Goal: Information Seeking & Learning: Learn about a topic

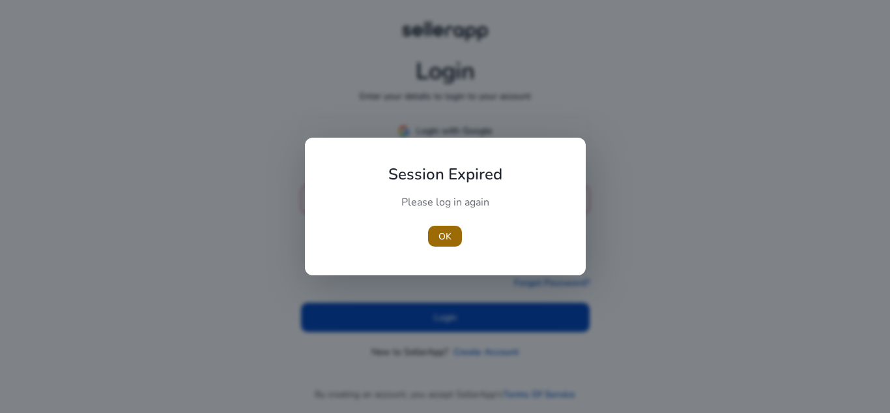
type input "**********"
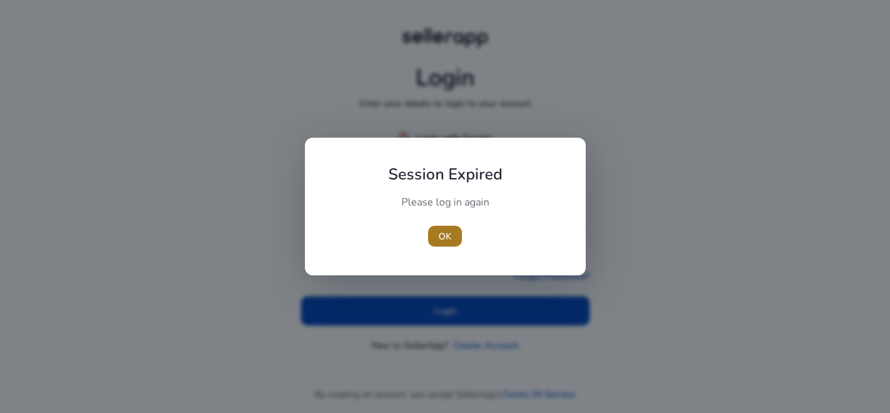
click at [441, 241] on span "OK" at bounding box center [445, 236] width 13 height 14
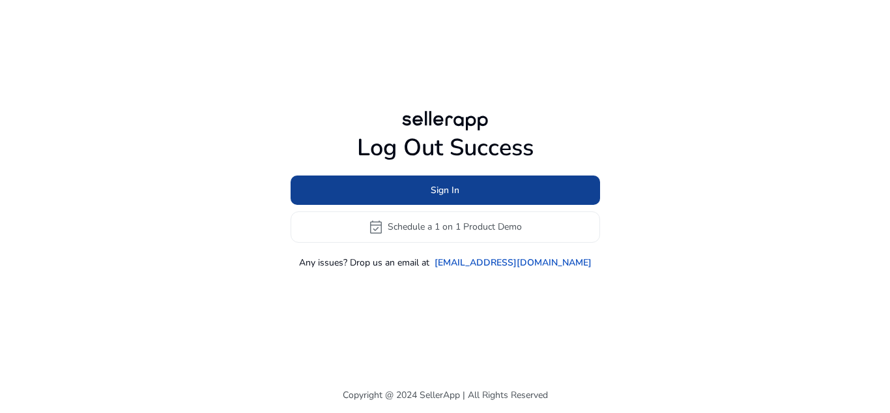
click at [414, 198] on span at bounding box center [446, 189] width 310 height 31
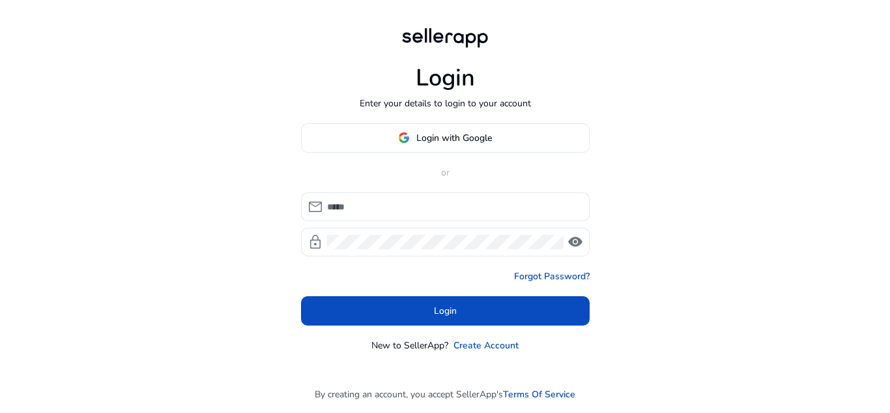
type input "**********"
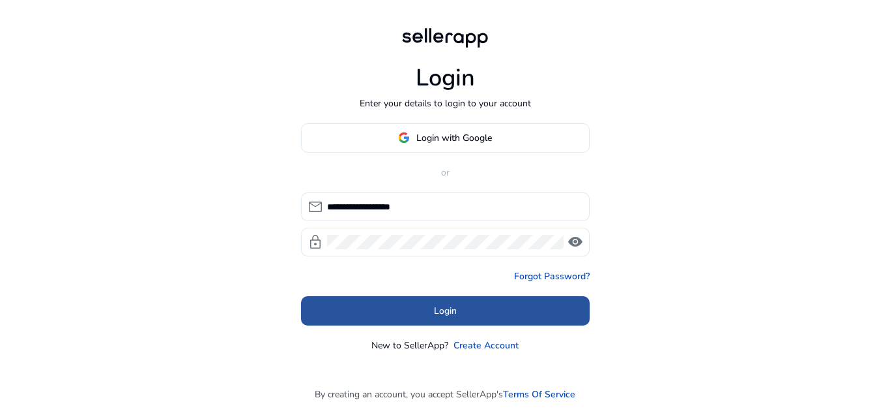
click at [420, 317] on span at bounding box center [445, 310] width 289 height 31
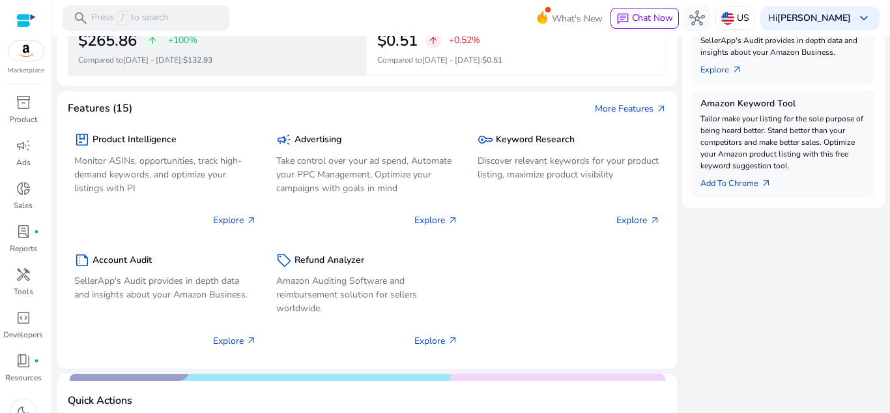
scroll to position [521, 0]
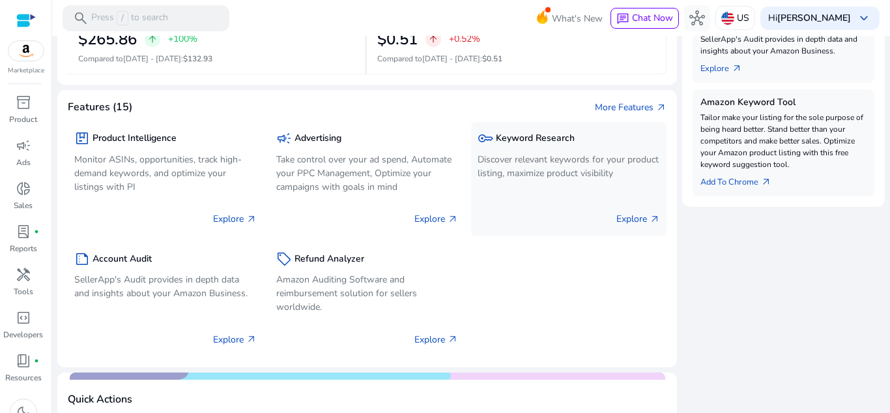
click at [562, 145] on div "key Keyword Research" at bounding box center [569, 137] width 182 height 19
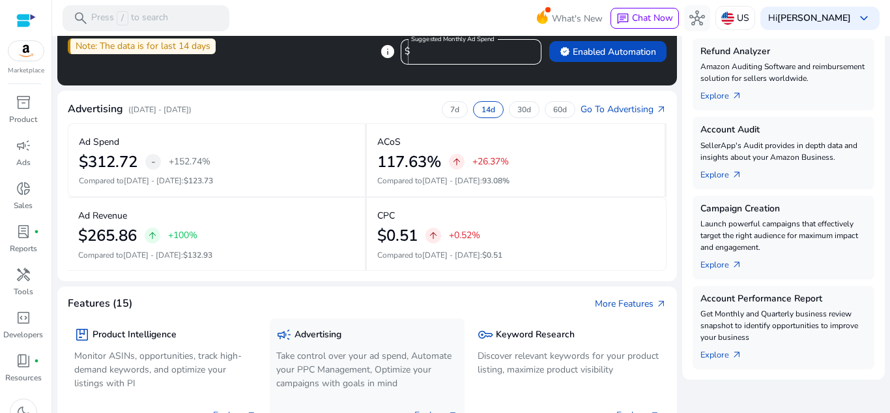
scroll to position [456, 0]
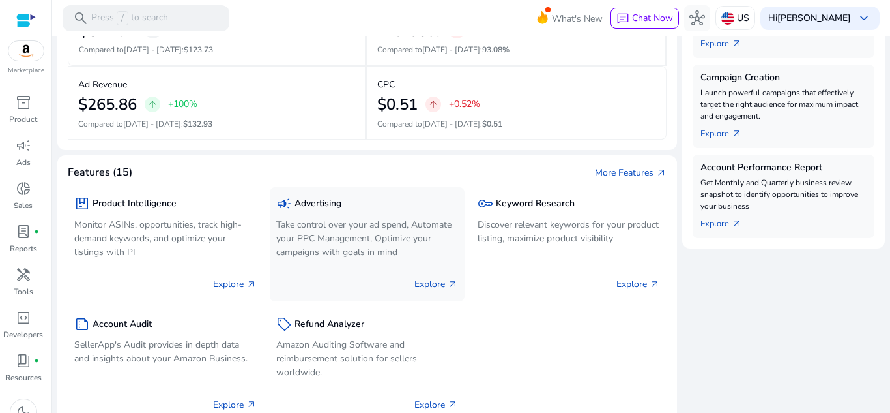
click at [343, 241] on p "Take control over your ad spend, Automate your PPC Management, Optimize your ca…" at bounding box center [367, 238] width 182 height 41
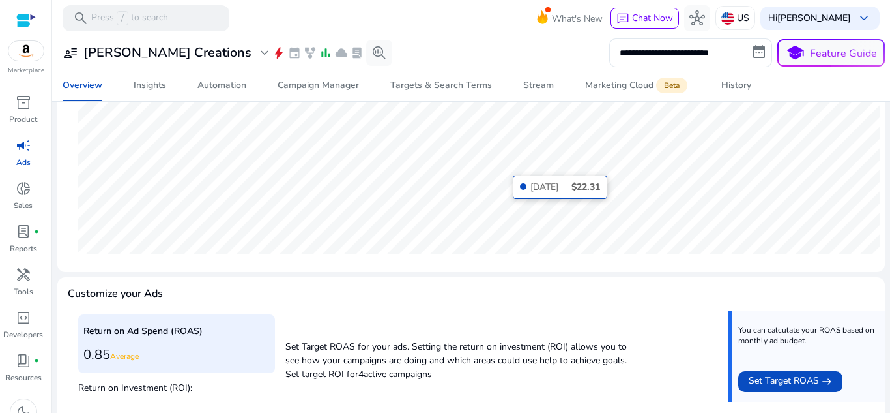
scroll to position [304, 0]
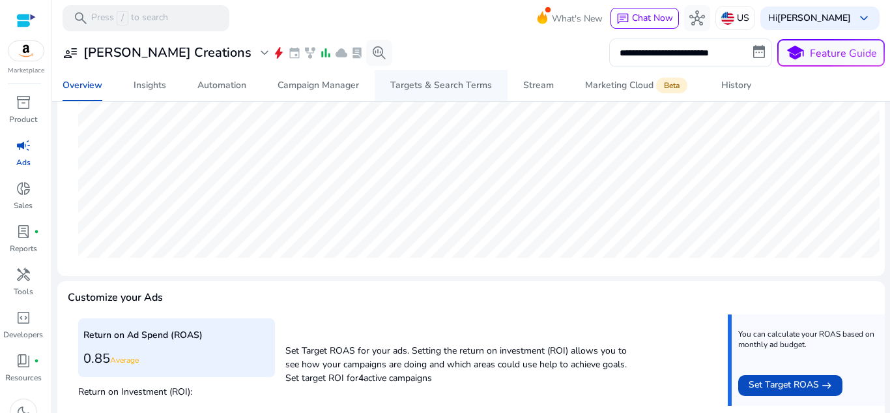
click at [437, 83] on div "Targets & Search Terms" at bounding box center [441, 85] width 102 height 9
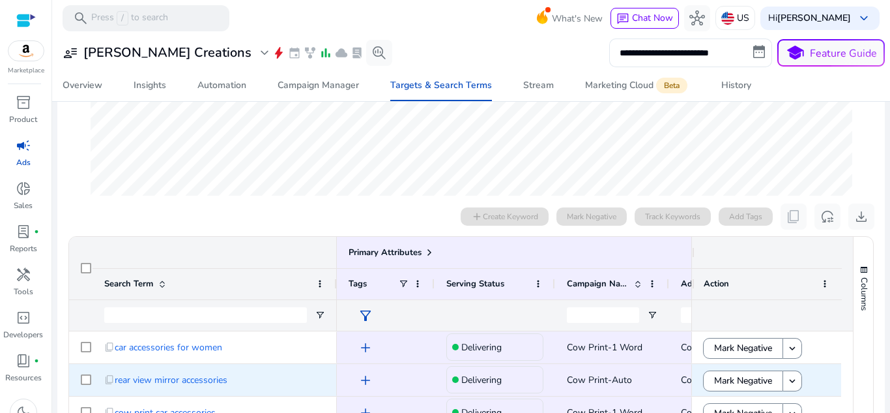
scroll to position [433, 0]
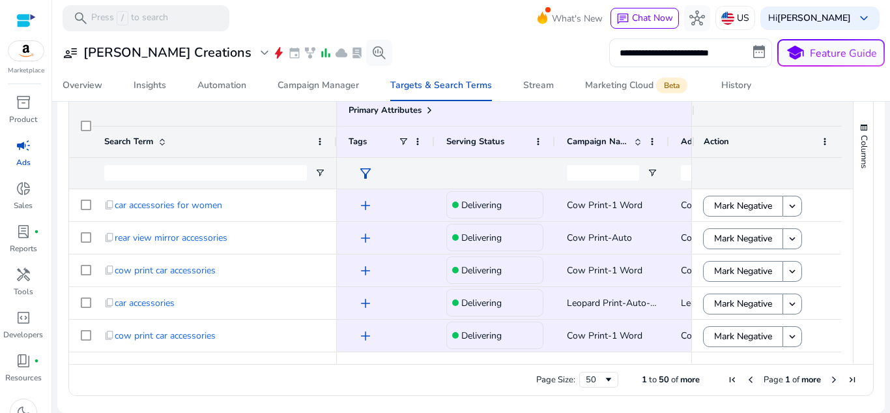
drag, startPoint x: 401, startPoint y: 364, endPoint x: 537, endPoint y: 370, distance: 135.7
click at [539, 370] on div "Page Size: 50 1 to 50 of more Page 1 of more" at bounding box center [471, 379] width 804 height 31
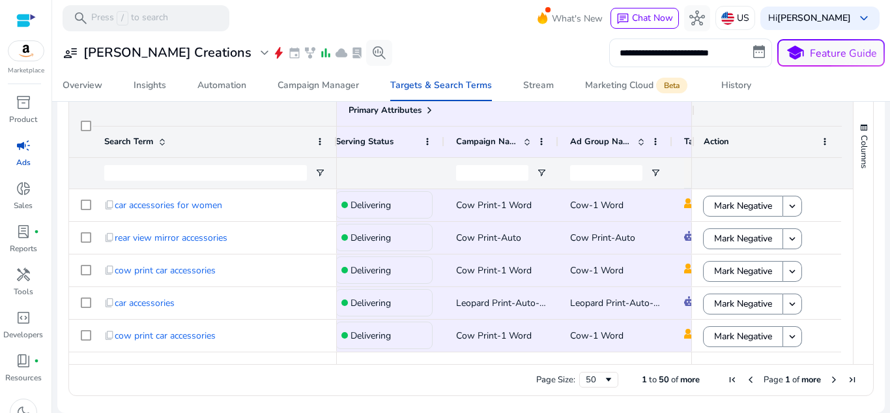
scroll to position [0, 0]
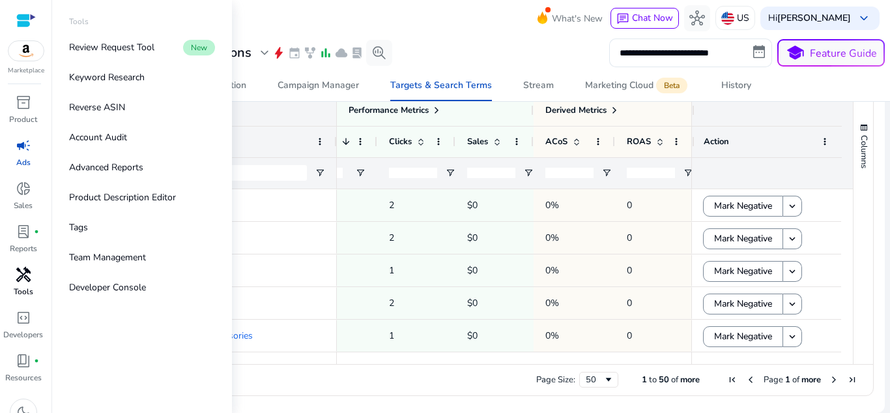
click at [33, 278] on div "handyman" at bounding box center [23, 274] width 36 height 21
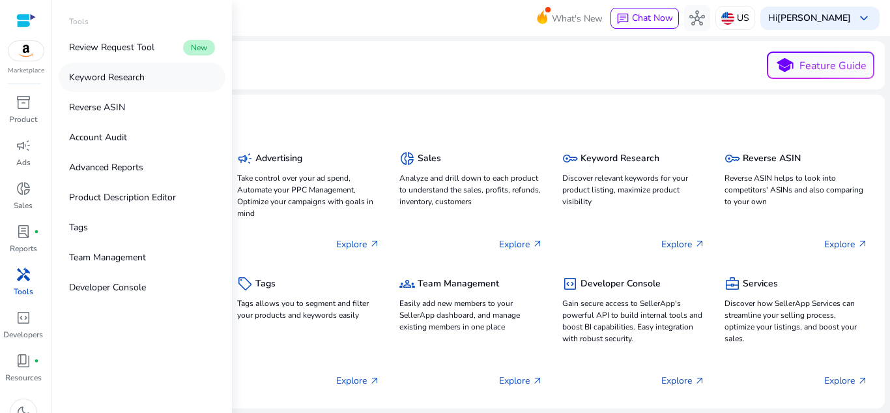
click at [91, 68] on link "Keyword Research" at bounding box center [142, 77] width 167 height 29
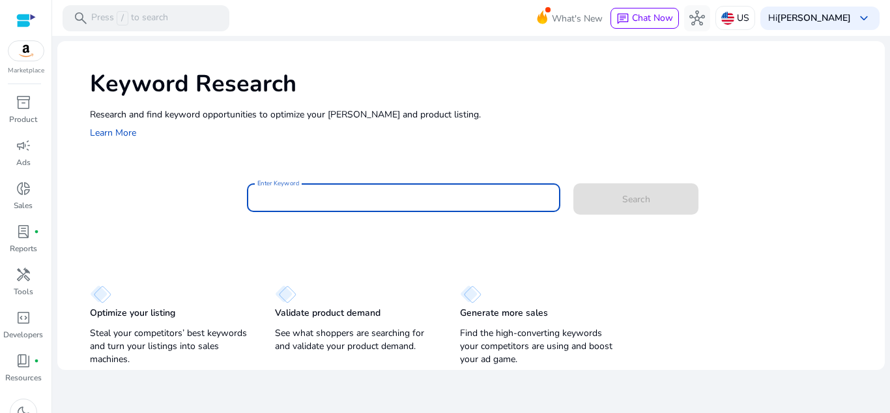
click at [299, 195] on input "Enter Keyword" at bounding box center [403, 197] width 293 height 14
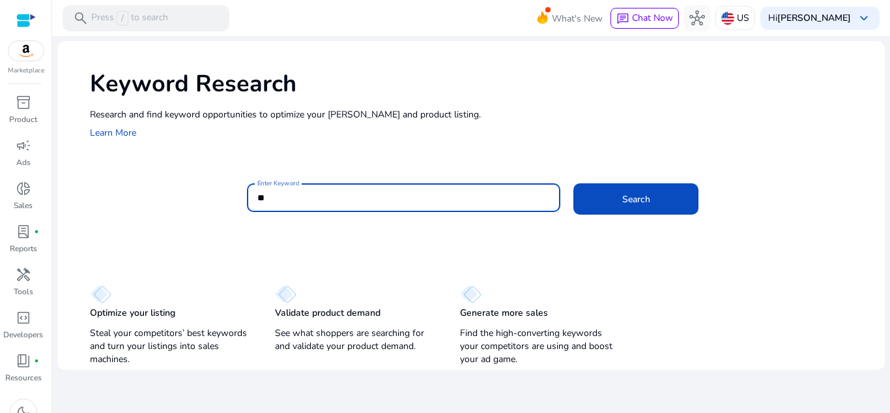
type input "*"
click at [574, 183] on button "Search" at bounding box center [636, 198] width 125 height 31
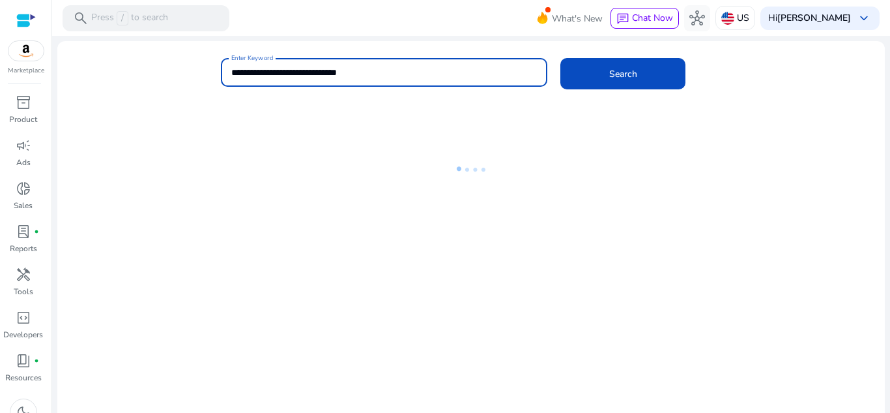
click at [412, 72] on input "**********" at bounding box center [384, 72] width 306 height 14
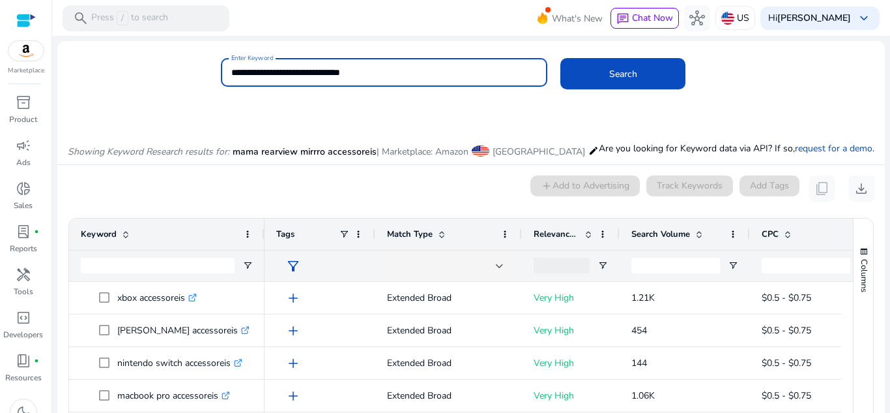
click at [561, 58] on button "Search" at bounding box center [623, 73] width 125 height 31
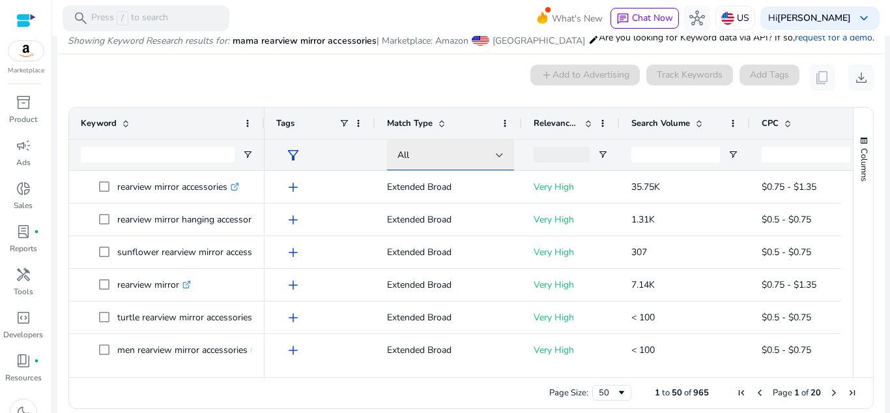
click at [495, 160] on div "All" at bounding box center [447, 155] width 98 height 14
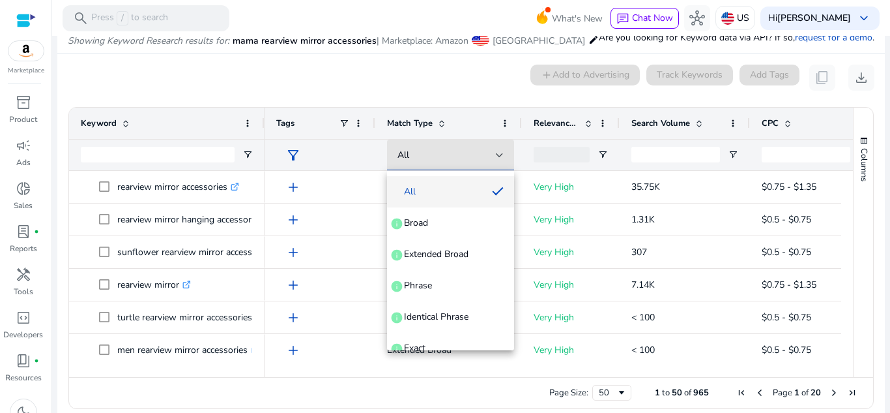
click at [444, 340] on mat-option "Exact info" at bounding box center [450, 347] width 127 height 31
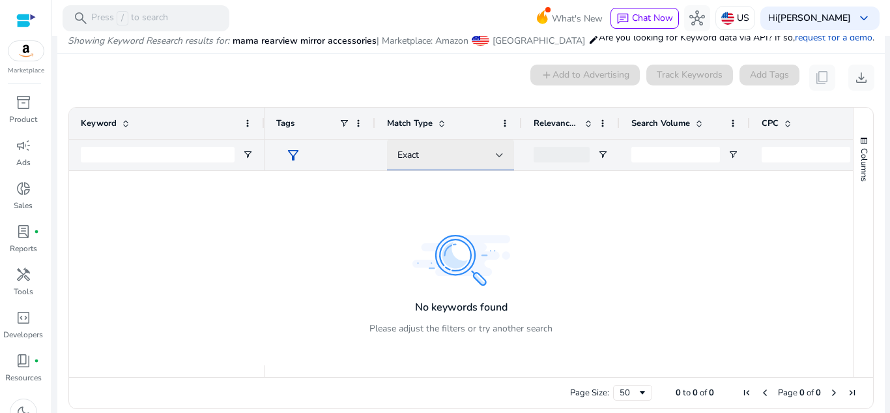
click at [452, 158] on div "Exact" at bounding box center [447, 155] width 98 height 14
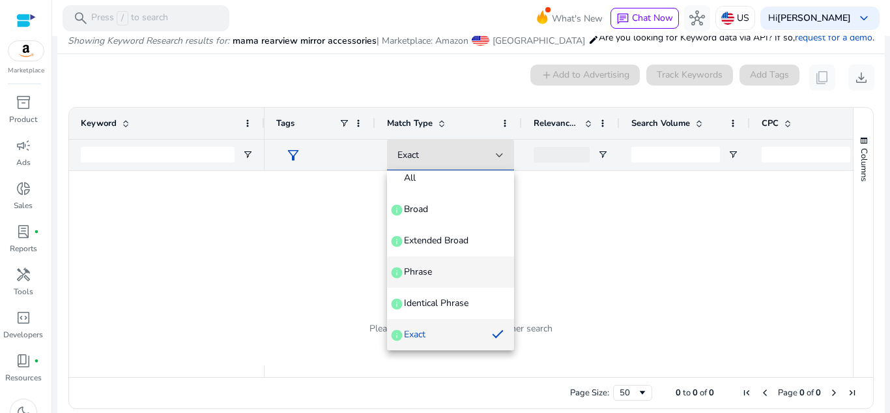
click at [438, 268] on span "Phrase info" at bounding box center [451, 271] width 106 height 13
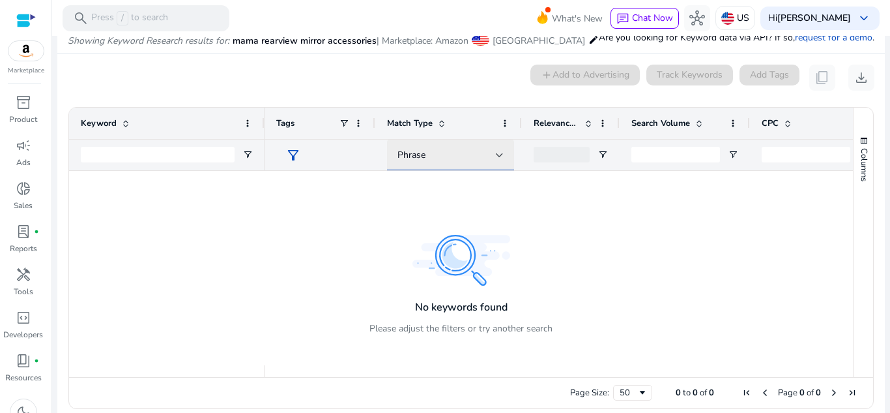
click at [486, 151] on div "Phrase" at bounding box center [447, 155] width 98 height 14
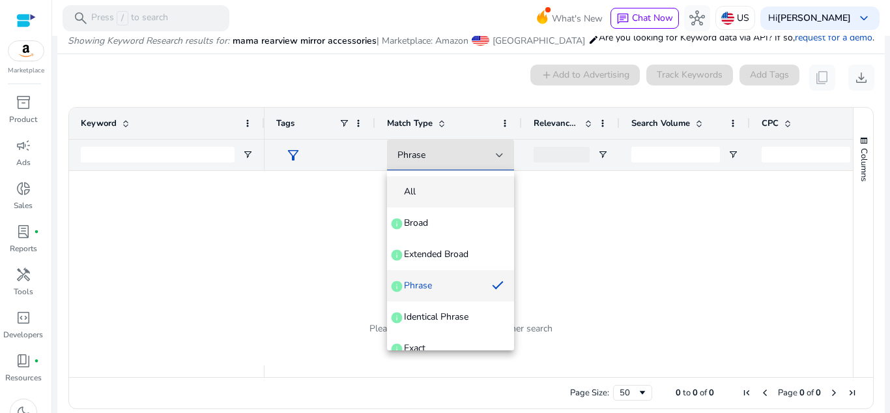
click at [441, 184] on mat-option "All" at bounding box center [450, 191] width 127 height 31
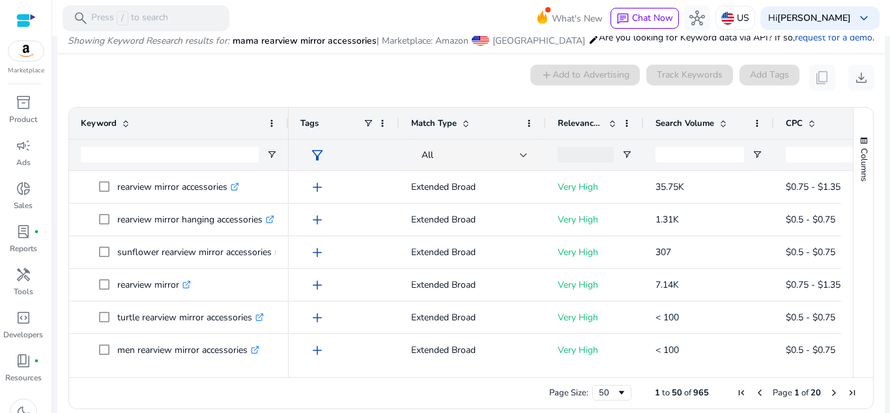
drag, startPoint x: 262, startPoint y: 121, endPoint x: 286, endPoint y: 124, distance: 24.3
click at [286, 124] on div at bounding box center [287, 123] width 5 height 31
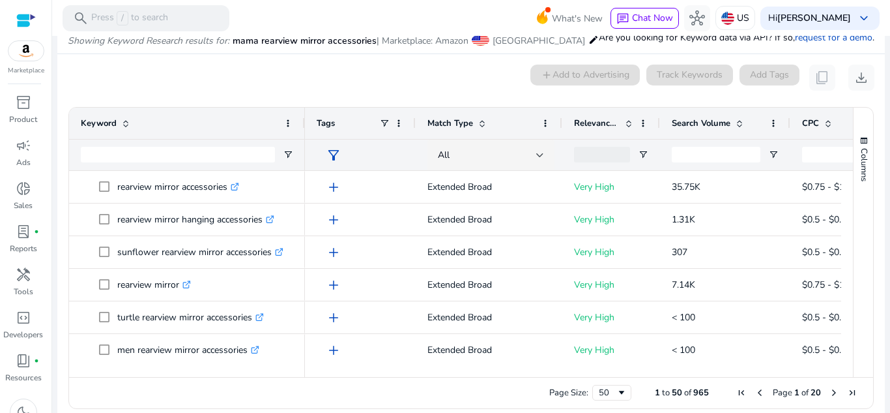
drag, startPoint x: 286, startPoint y: 120, endPoint x: 314, endPoint y: 114, distance: 28.6
click at [307, 114] on div at bounding box center [304, 123] width 5 height 31
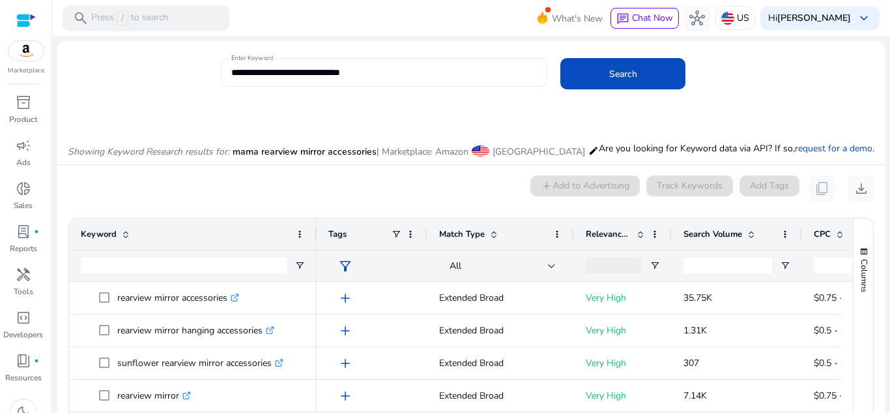
click at [257, 70] on input "**********" at bounding box center [384, 72] width 306 height 14
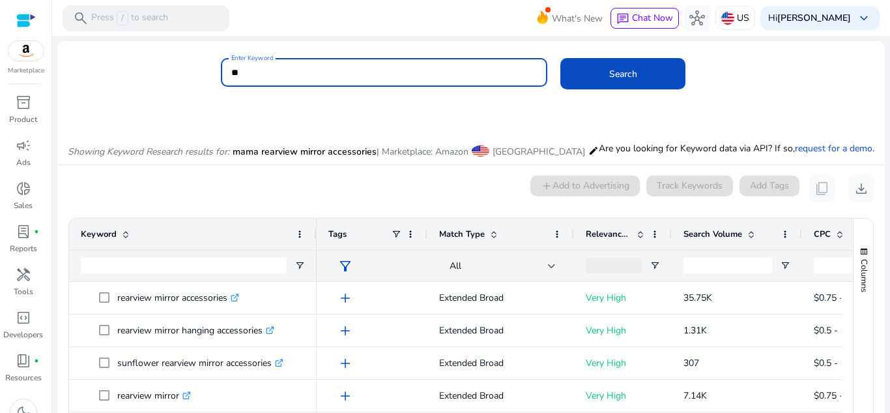
type input "*"
click at [561, 58] on button "Search" at bounding box center [623, 73] width 125 height 31
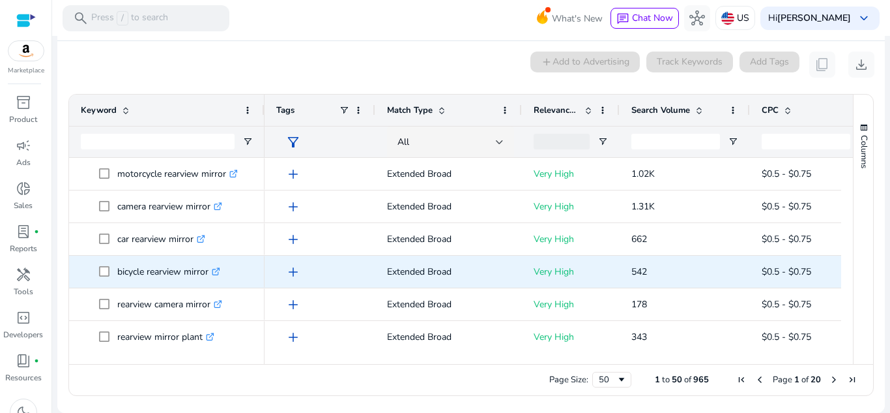
scroll to position [530, 0]
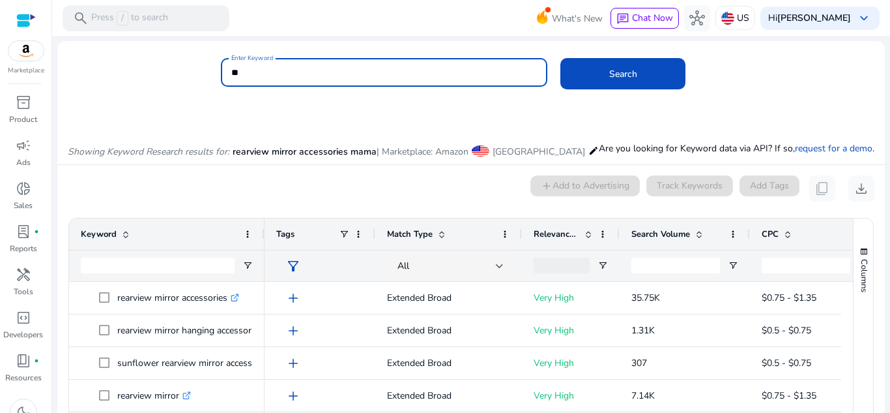
type input "*"
click at [561, 58] on button "Search" at bounding box center [623, 73] width 125 height 31
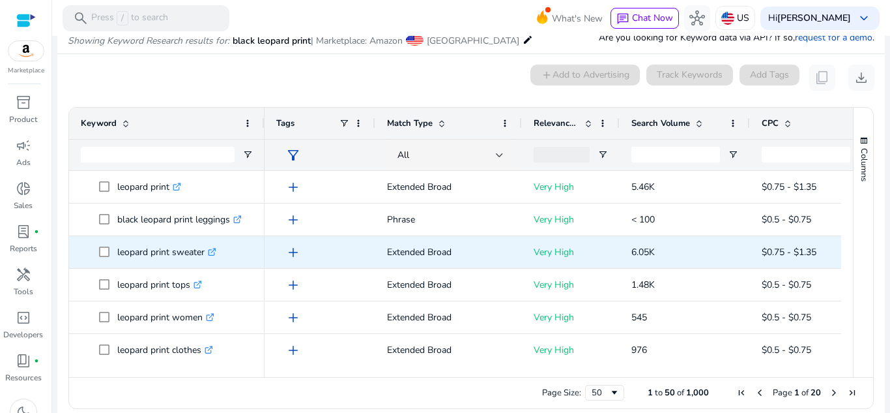
scroll to position [120, 0]
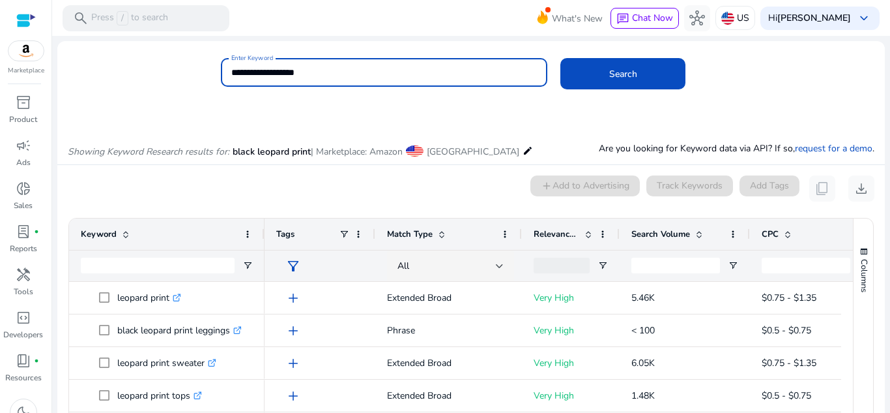
click at [350, 64] on div "**********" at bounding box center [384, 72] width 306 height 29
type input "**********"
click at [561, 58] on button "Search" at bounding box center [623, 73] width 125 height 31
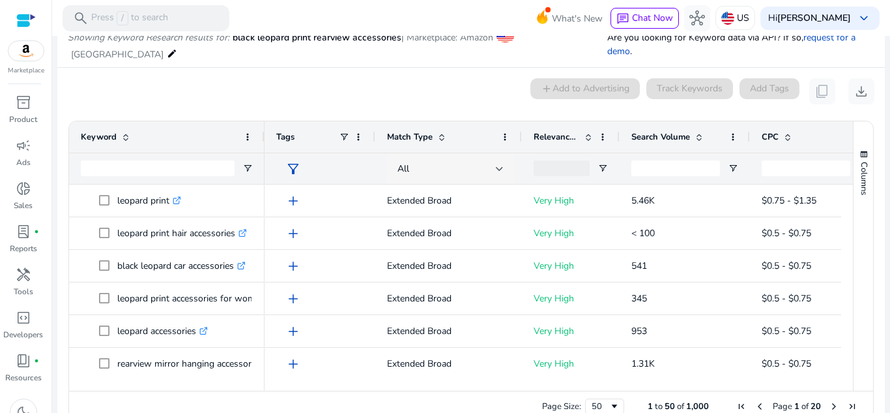
click at [500, 161] on div at bounding box center [500, 169] width 8 height 16
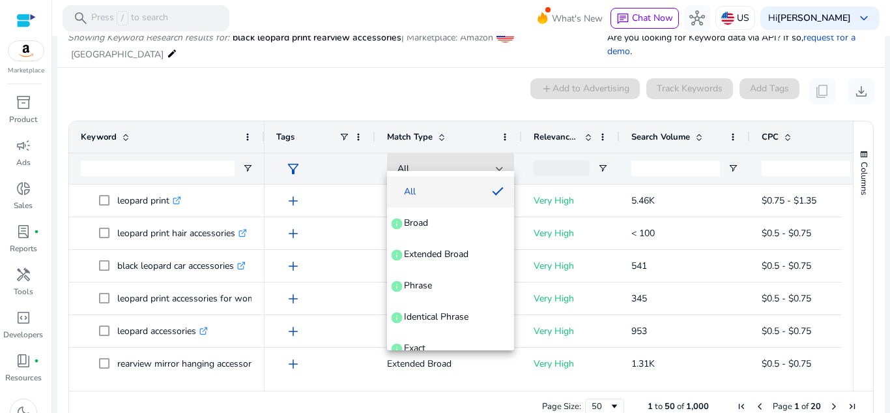
click at [437, 350] on div at bounding box center [445, 206] width 890 height 413
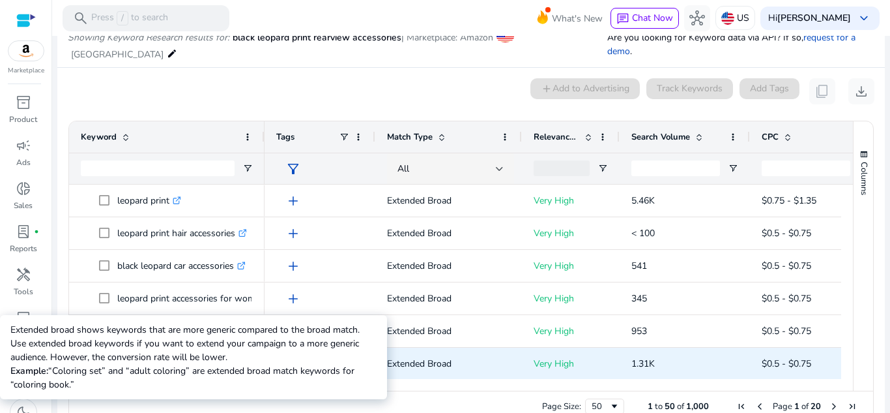
click at [437, 350] on p "Extended Broad" at bounding box center [448, 363] width 123 height 27
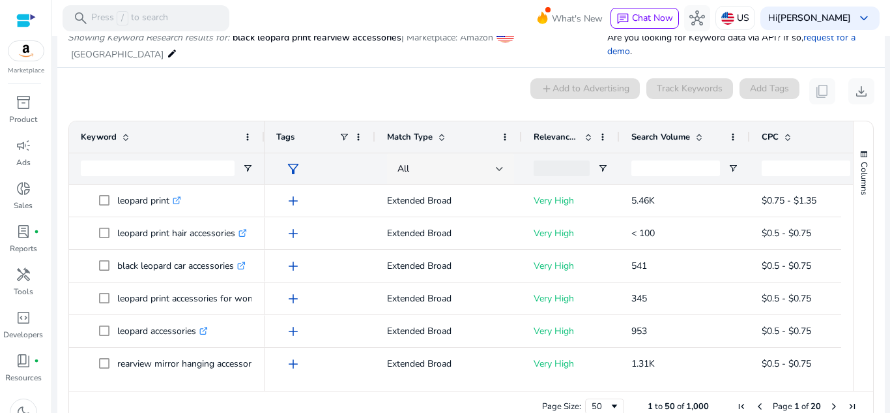
click at [473, 162] on div "All" at bounding box center [447, 169] width 98 height 14
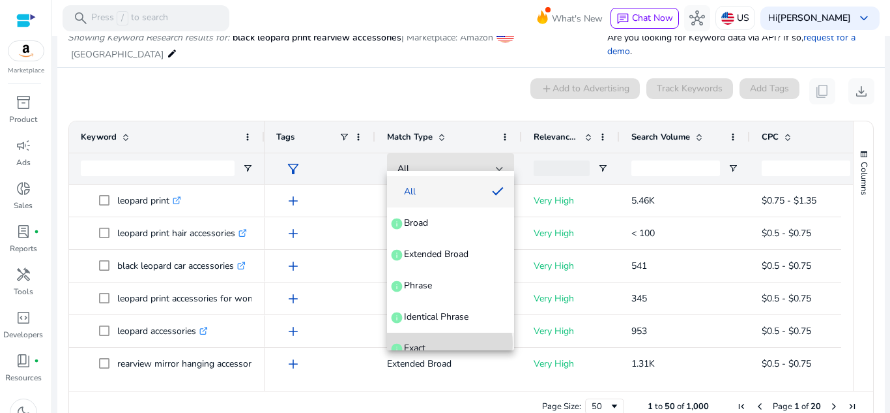
click at [445, 343] on span "Exact info" at bounding box center [451, 348] width 106 height 13
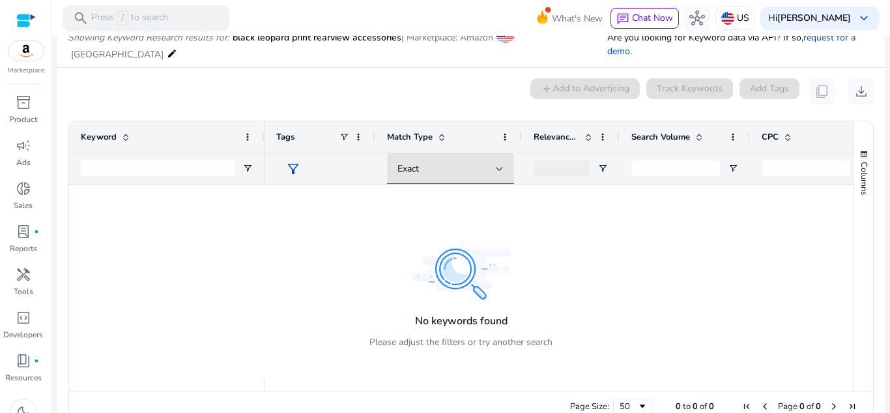
click at [439, 153] on div "Exact" at bounding box center [448, 168] width 147 height 31
click at [438, 162] on div "Exact" at bounding box center [447, 169] width 98 height 14
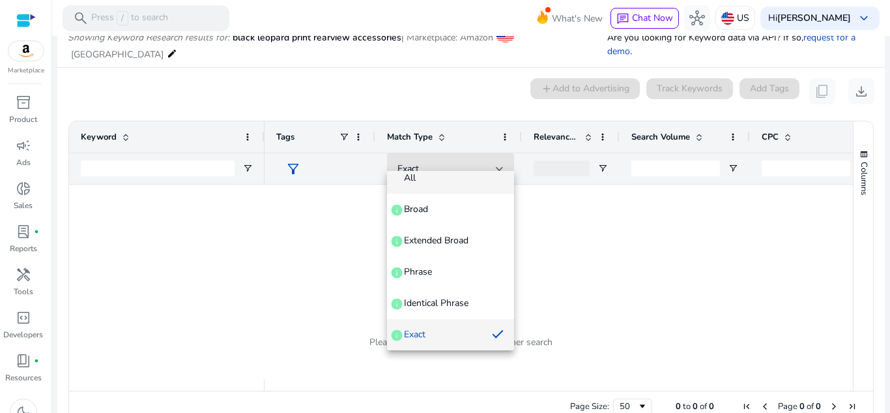
click at [392, 182] on mat-option "All" at bounding box center [450, 177] width 127 height 31
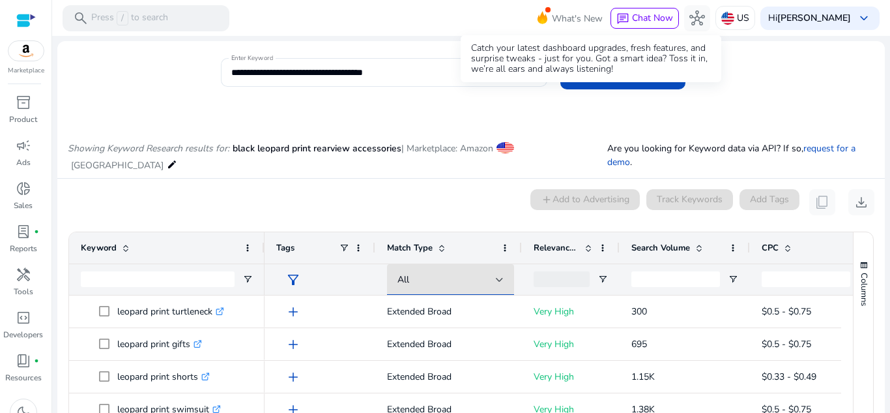
click at [588, 15] on span "What's New" at bounding box center [577, 18] width 51 height 23
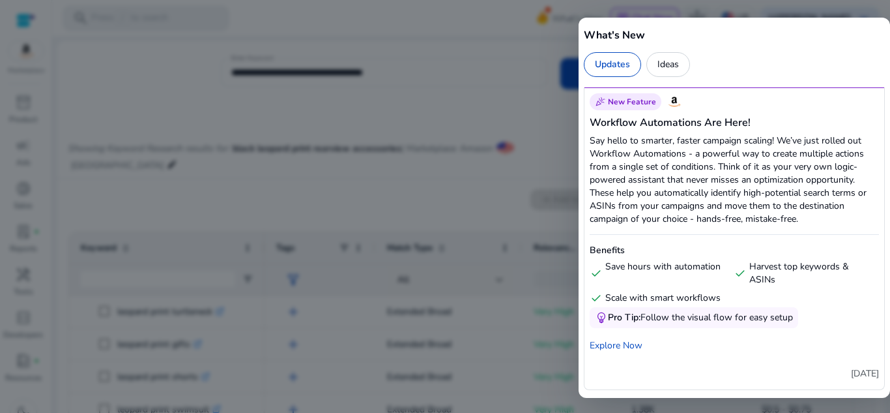
click at [358, 106] on div at bounding box center [445, 206] width 890 height 413
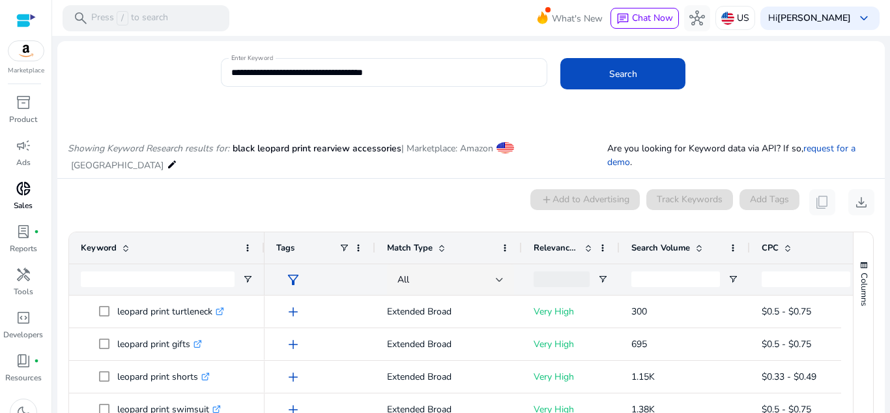
click at [24, 184] on span "donut_small" at bounding box center [24, 189] width 16 height 16
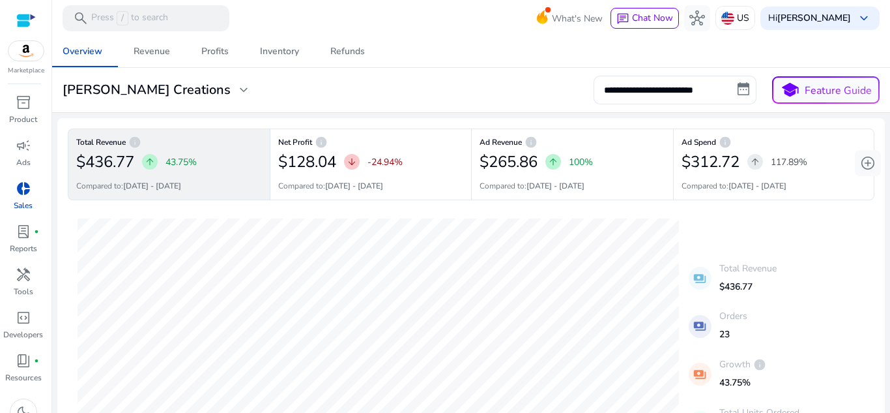
scroll to position [692, 0]
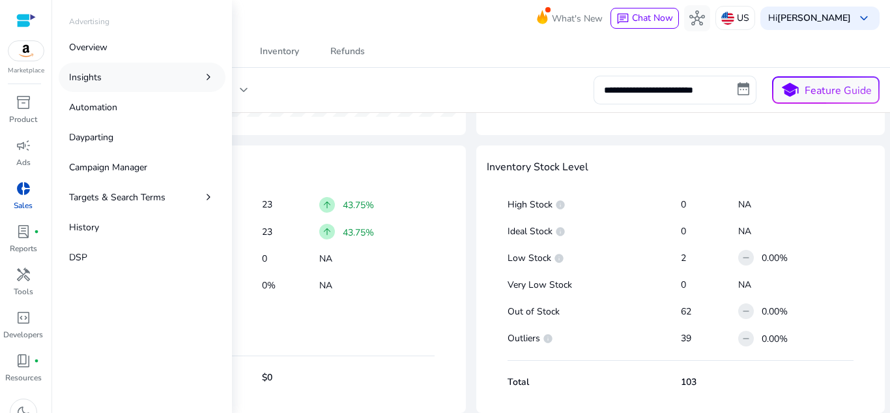
click at [100, 72] on p "Insights" at bounding box center [85, 77] width 33 height 14
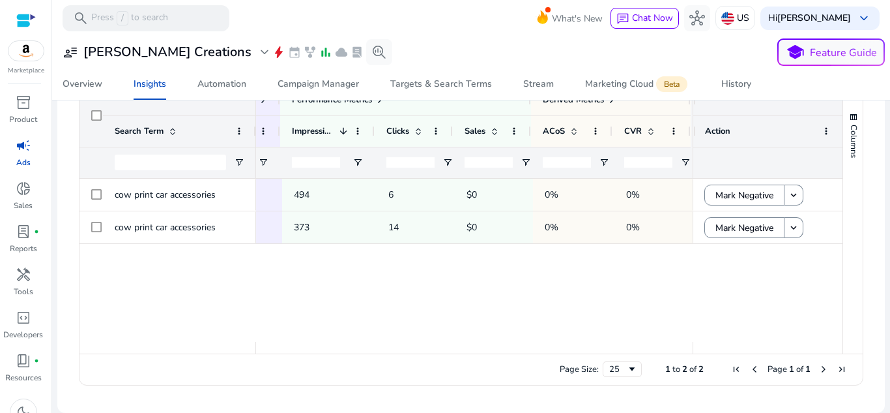
scroll to position [0, 281]
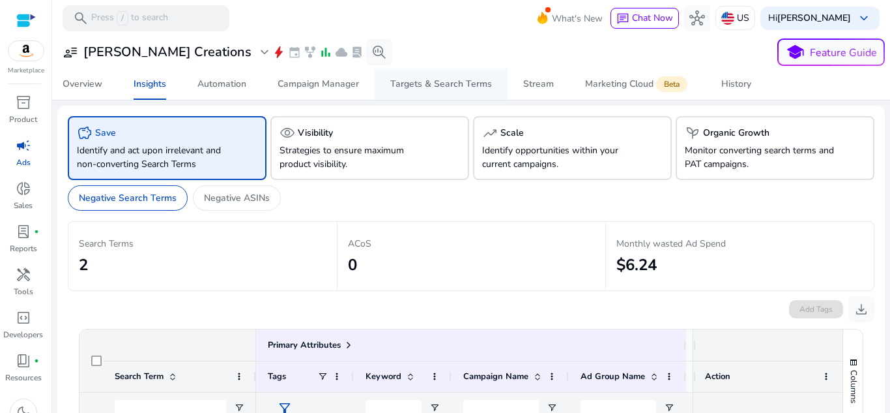
click at [432, 86] on div "Targets & Search Terms" at bounding box center [441, 84] width 102 height 9
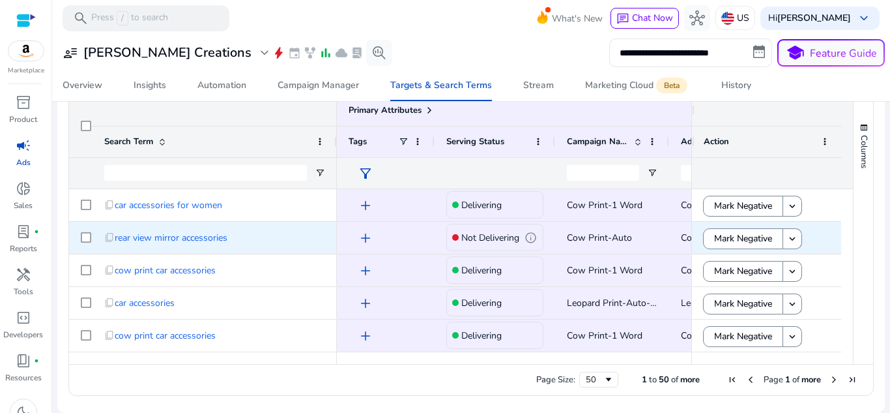
click at [499, 237] on p "Not Delivering" at bounding box center [490, 237] width 58 height 27
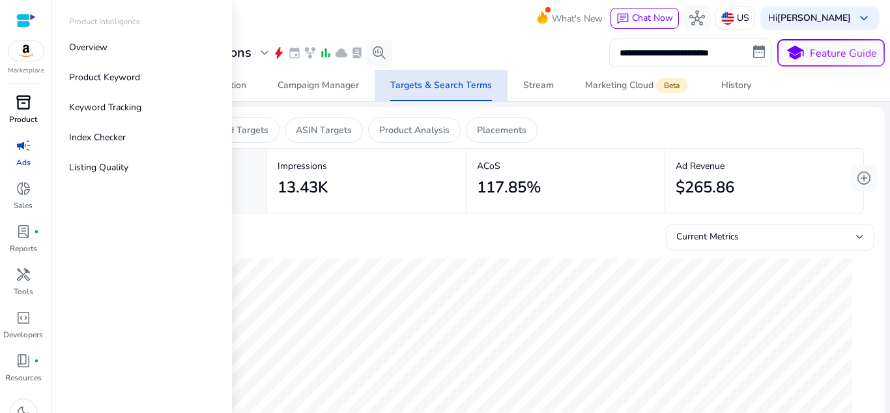
click at [20, 100] on span "inventory_2" at bounding box center [24, 103] width 16 height 16
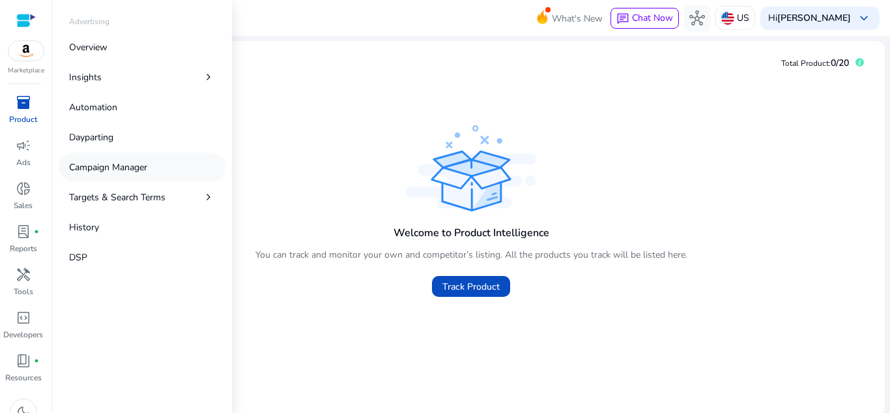
click at [79, 164] on p "Campaign Manager" at bounding box center [108, 167] width 78 height 14
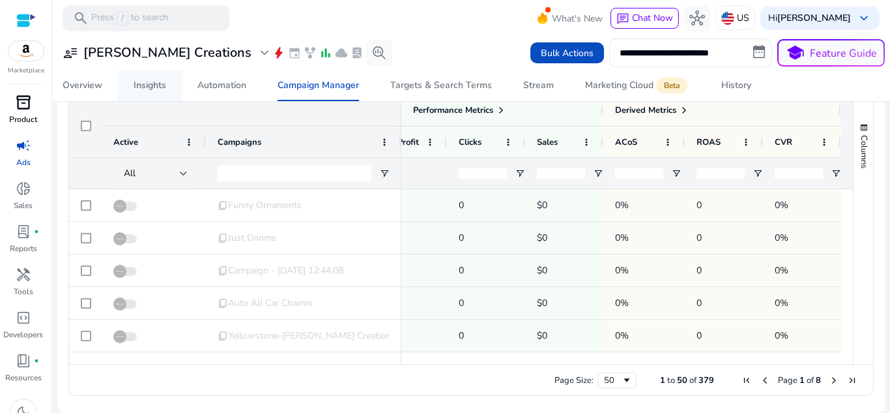
click at [135, 83] on div "Insights" at bounding box center [150, 85] width 33 height 9
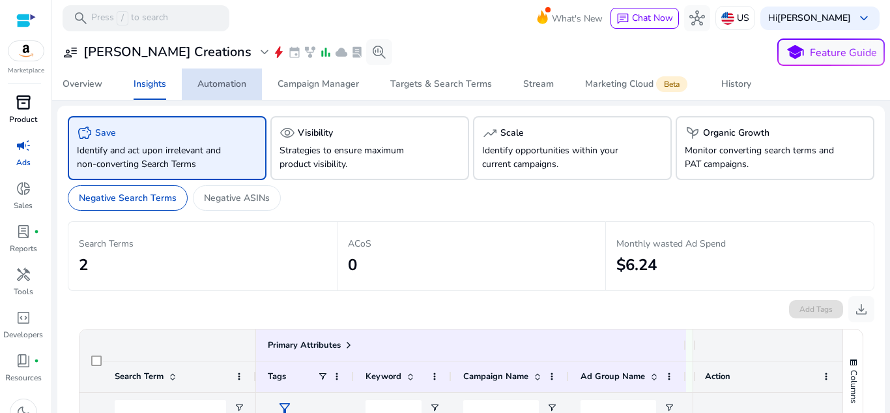
click at [203, 75] on span "Automation" at bounding box center [221, 83] width 49 height 31
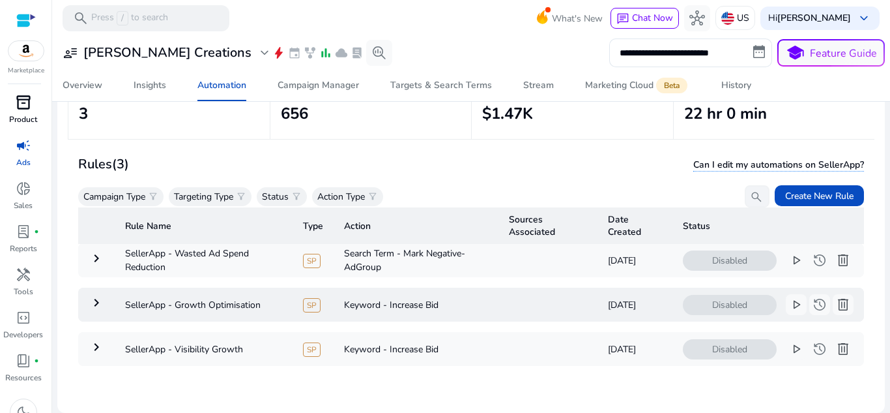
click at [93, 301] on mat-icon "keyboard_arrow_right" at bounding box center [97, 303] width 16 height 16
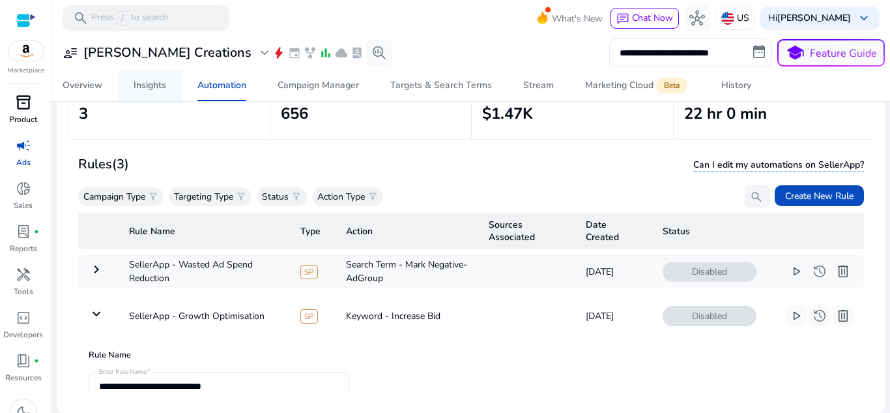
click at [145, 77] on span "Insights" at bounding box center [150, 85] width 33 height 31
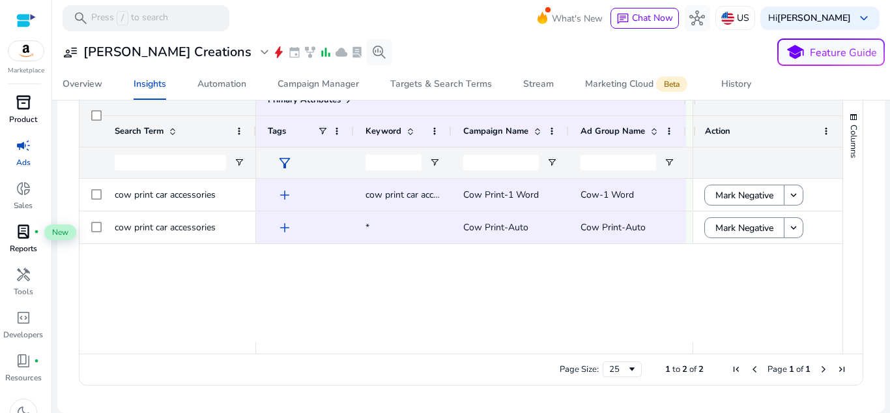
click at [14, 234] on div "lab_profile fiber_manual_record" at bounding box center [23, 231] width 36 height 21
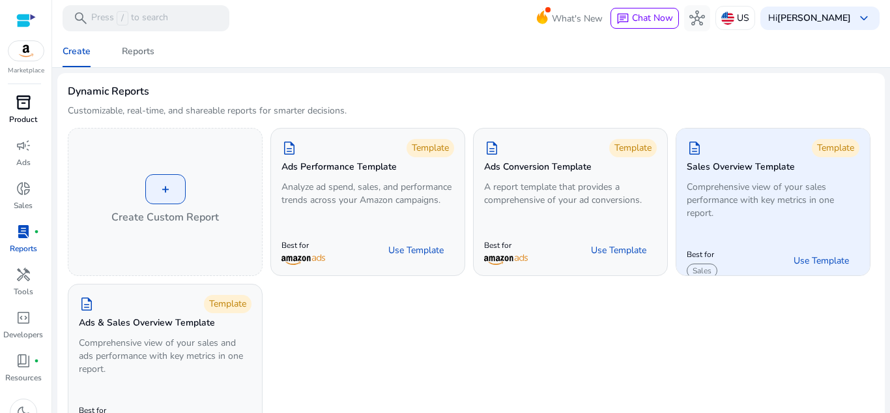
click at [778, 171] on h5 "Sales Overview Template" at bounding box center [741, 167] width 108 height 11
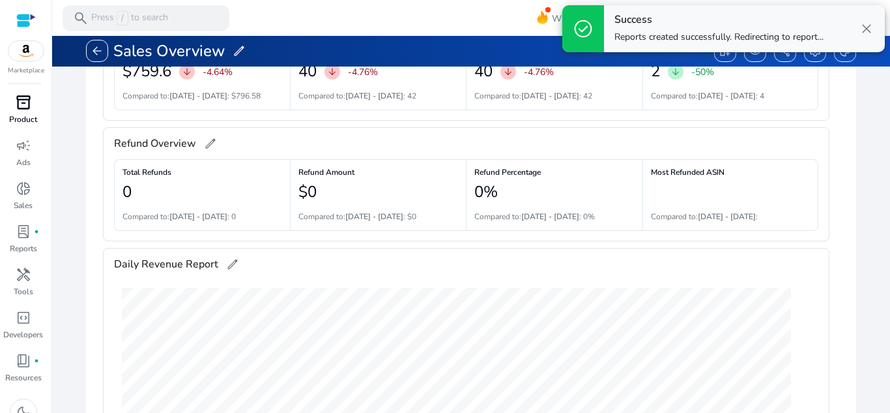
scroll to position [100, 0]
